Goal: Task Accomplishment & Management: Use online tool/utility

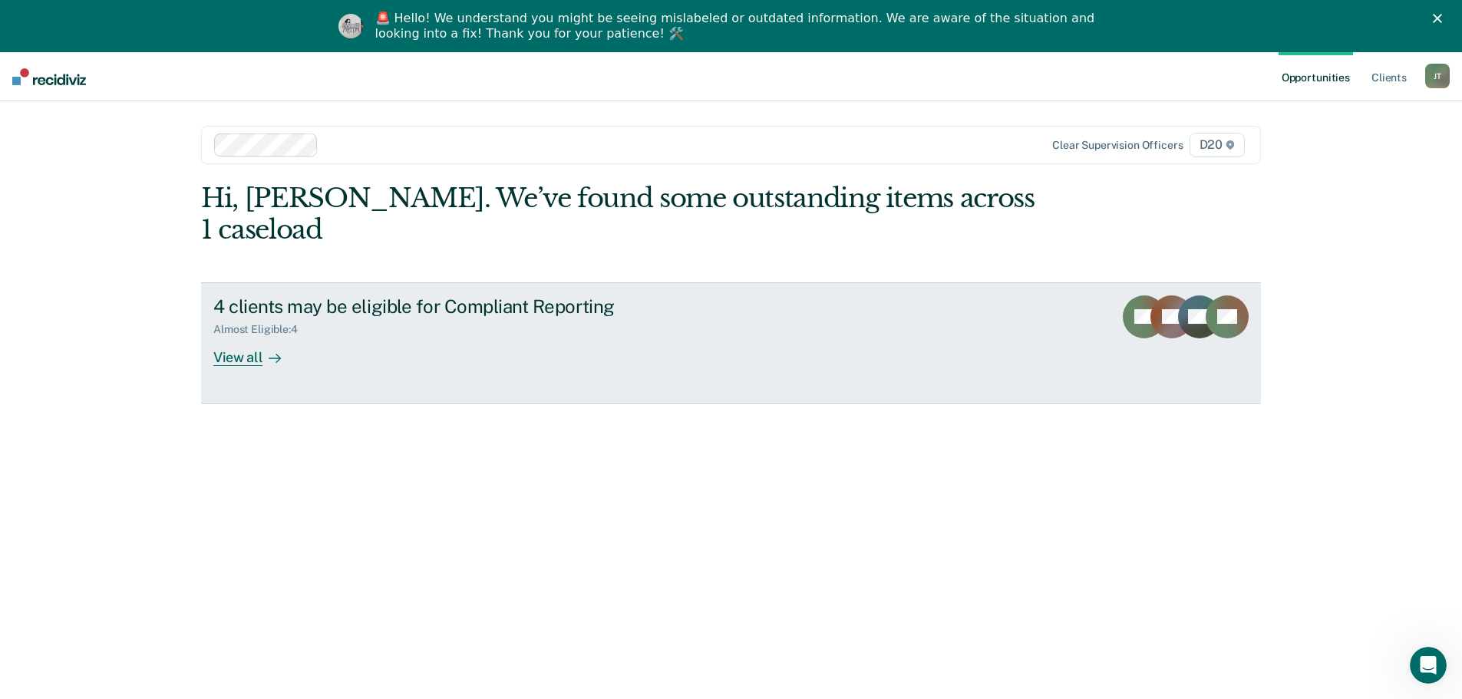
click at [233, 336] on div "View all" at bounding box center [256, 351] width 86 height 30
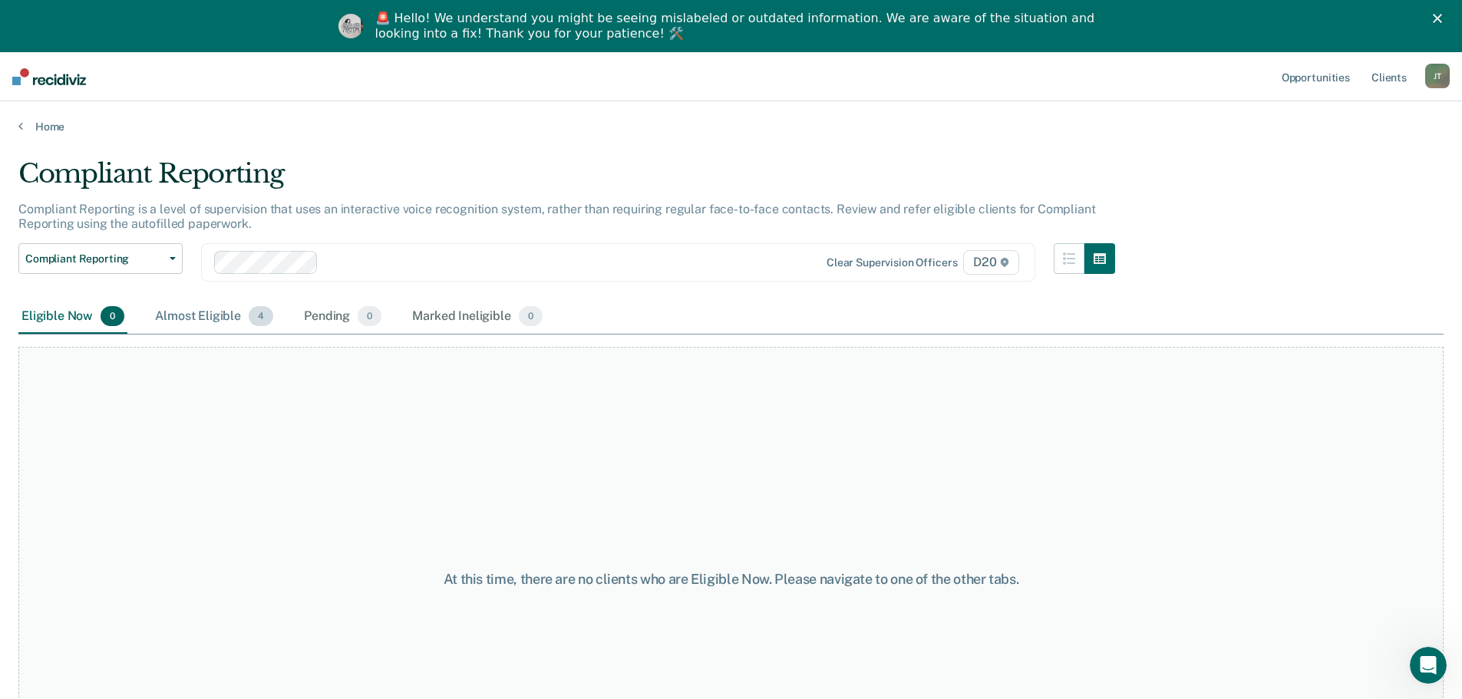
click at [233, 324] on div "Almost Eligible 4" at bounding box center [214, 317] width 124 height 34
